Goal: Task Accomplishment & Management: Complete application form

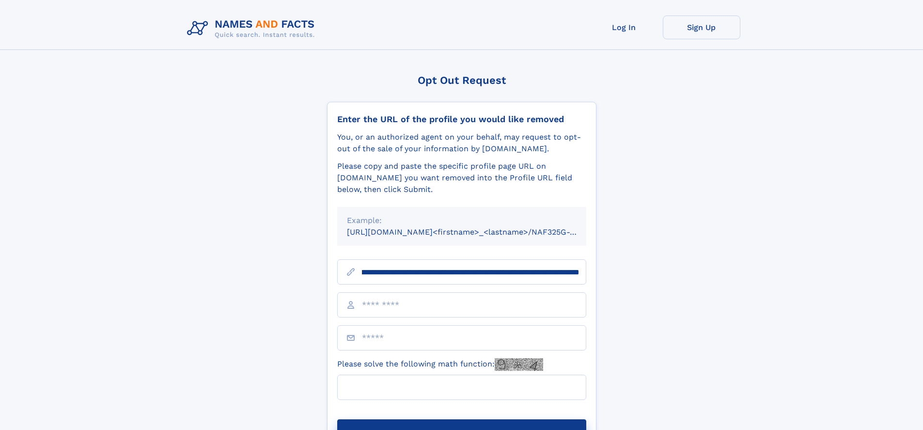
scroll to position [0, 128]
type input "**********"
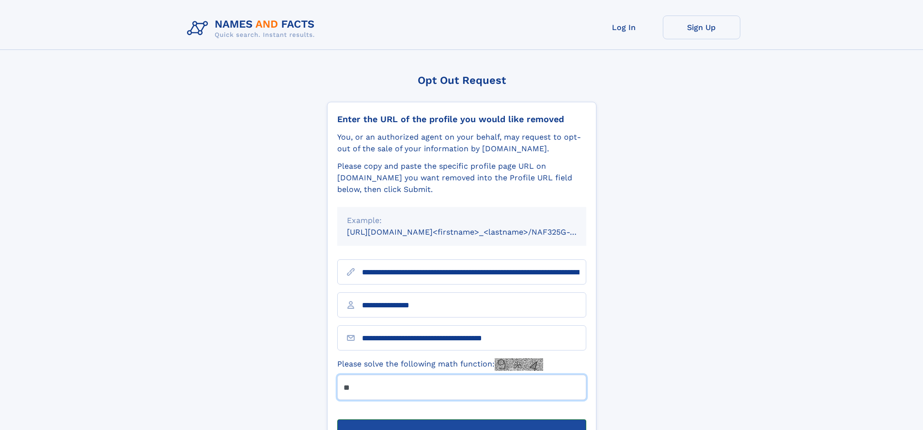
type input "**"
click at [461, 419] on button "Submit Opt Out Request" at bounding box center [461, 434] width 249 height 31
